Goal: Information Seeking & Learning: Learn about a topic

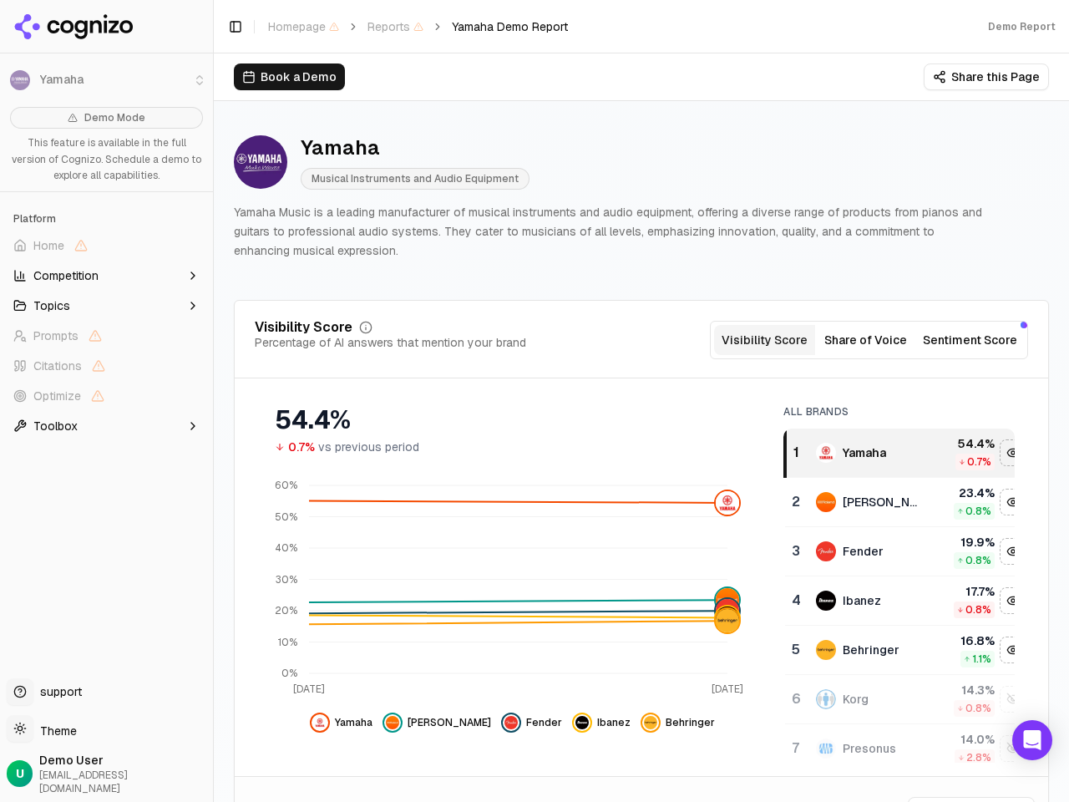
click at [20, 80] on li "Yamaha" at bounding box center [106, 80] width 213 height 40
click at [106, 246] on span "Home" at bounding box center [107, 245] width 200 height 27
click at [106, 306] on button "Topics" at bounding box center [107, 305] width 200 height 27
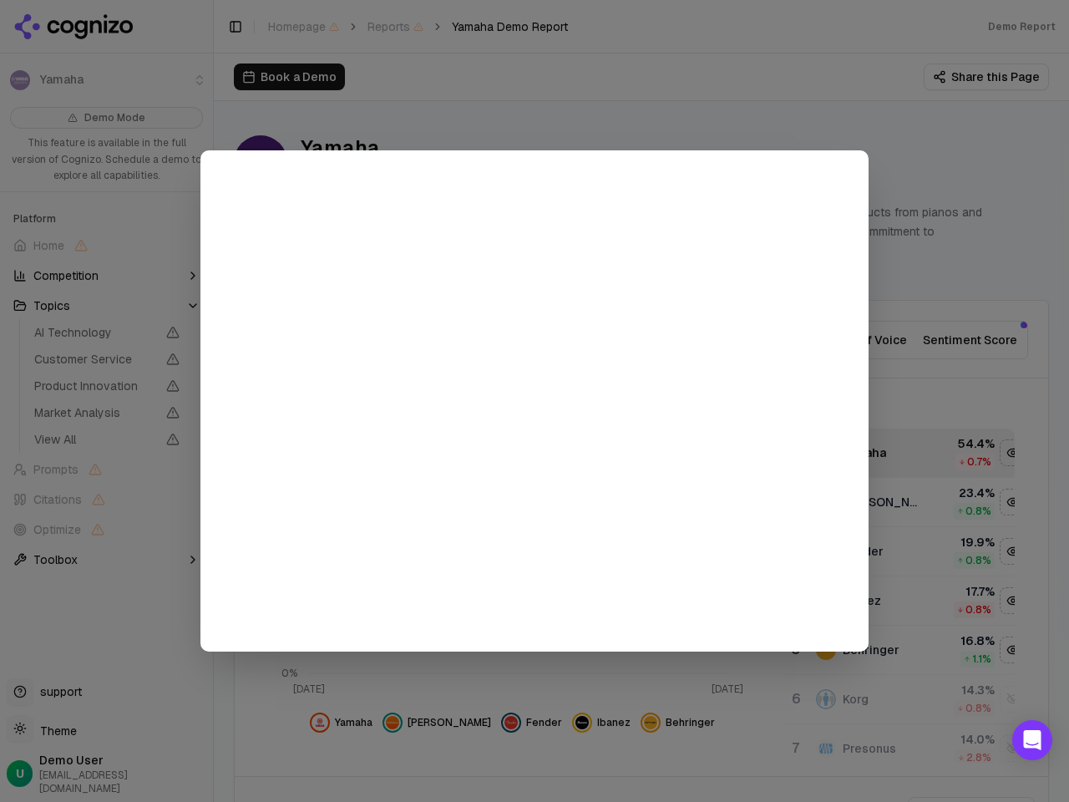
click at [106, 366] on div at bounding box center [534, 401] width 1069 height 802
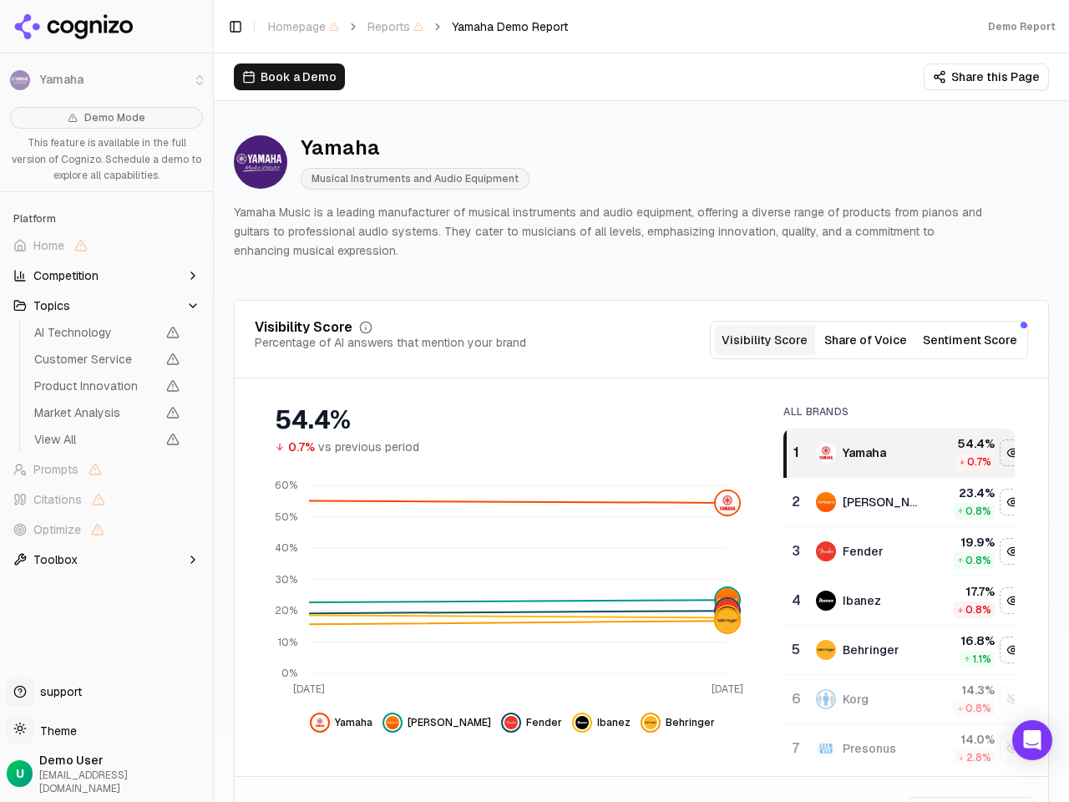
click at [106, 396] on span "Product Innovation" at bounding box center [107, 385] width 159 height 23
